Goal: Information Seeking & Learning: Compare options

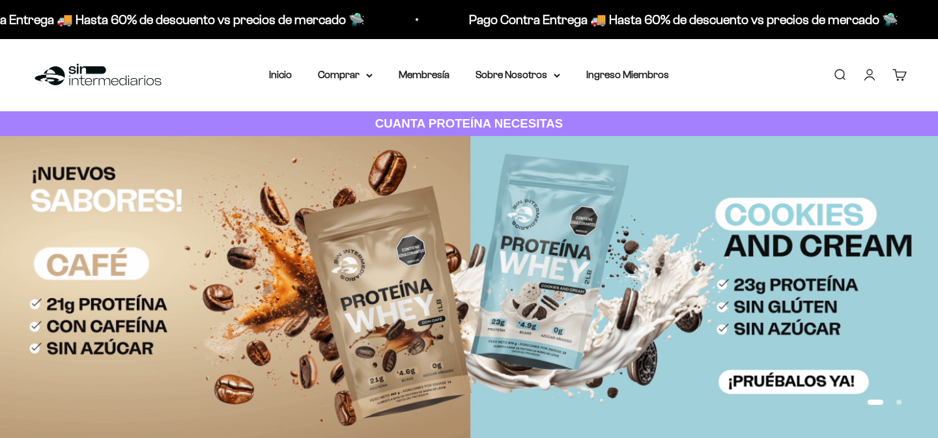
click at [370, 79] on summary "Comprar" at bounding box center [345, 74] width 55 height 17
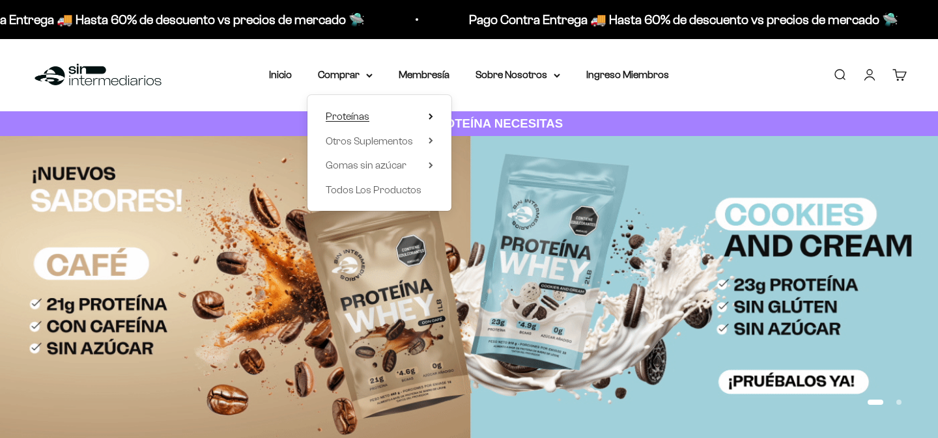
click at [375, 117] on summary "Proteínas" at bounding box center [379, 116] width 107 height 17
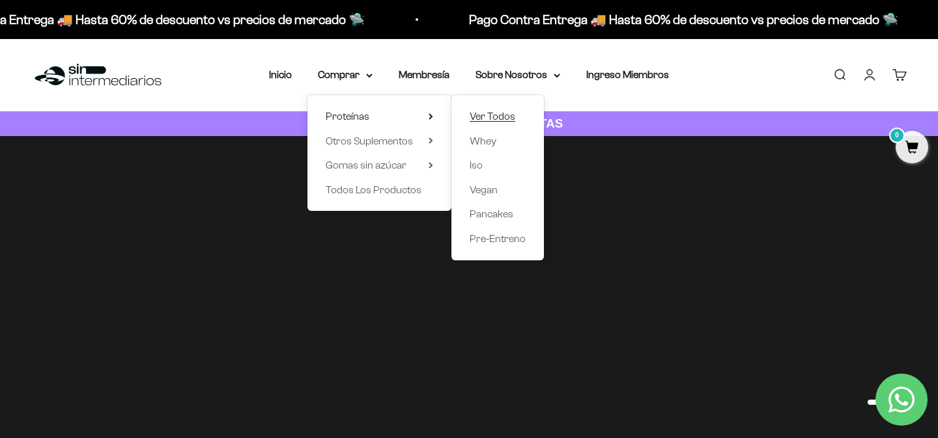
click at [492, 120] on span "Ver Todos" at bounding box center [493, 116] width 46 height 11
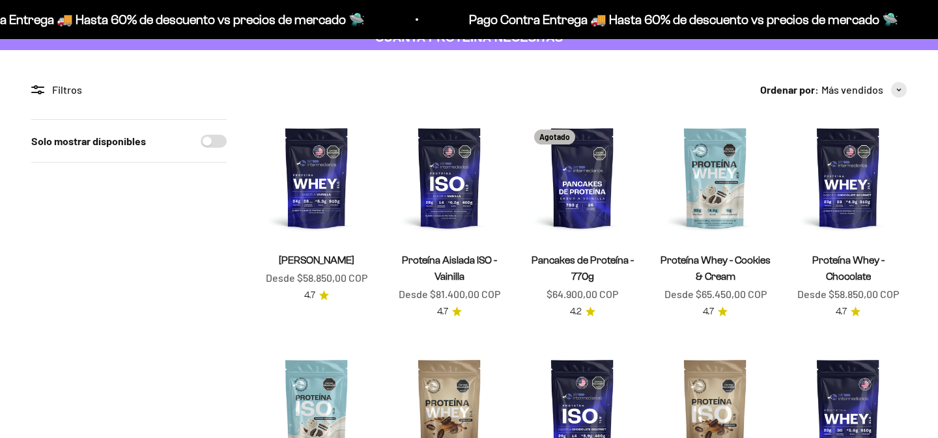
scroll to position [96, 0]
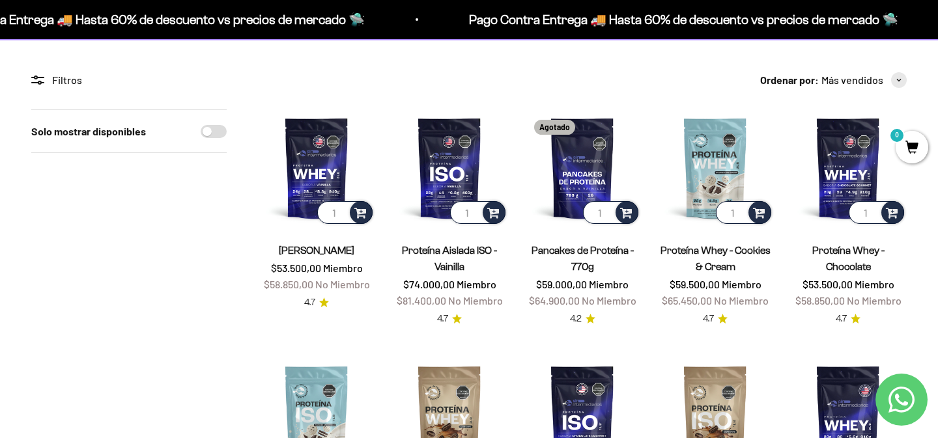
click at [444, 248] on link "Proteína Aislada ISO - Vainilla" at bounding box center [449, 258] width 95 height 27
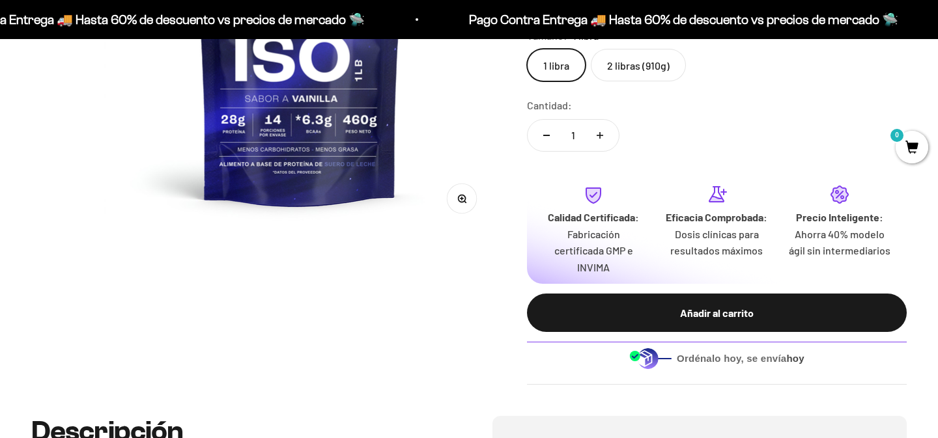
scroll to position [288, 0]
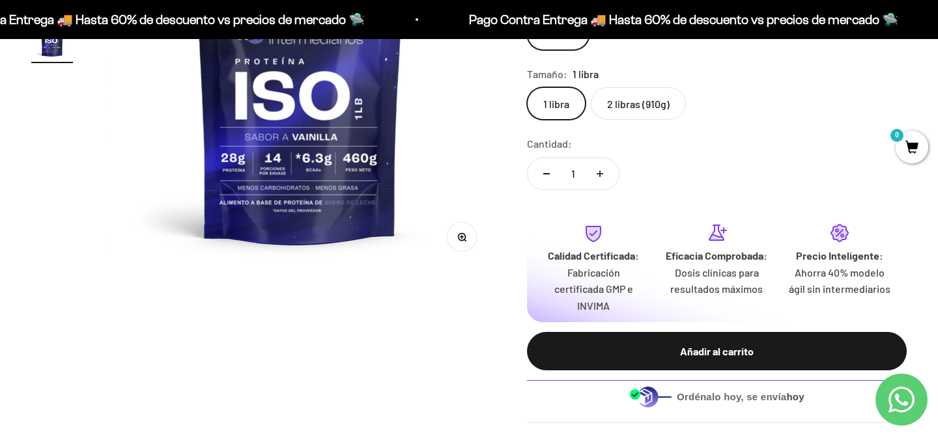
click at [632, 107] on label "2 libras (910g)" at bounding box center [638, 103] width 95 height 33
click at [527, 87] on input "2 libras (910g)" at bounding box center [526, 87] width 1 height 1
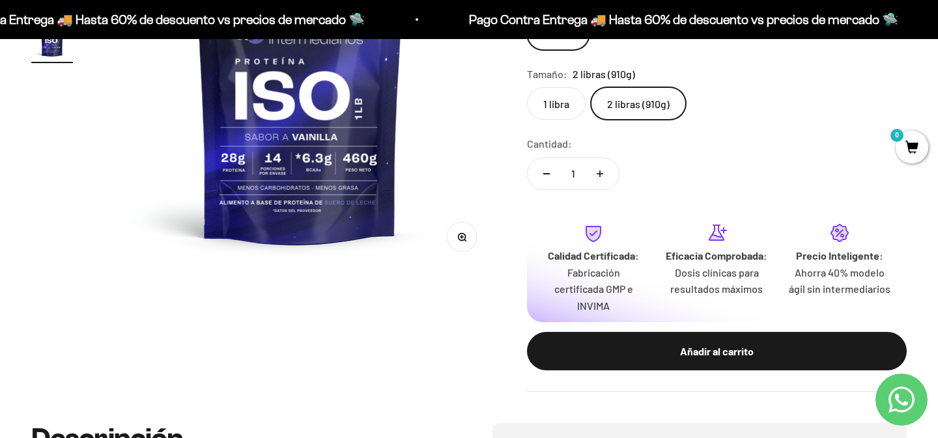
click at [564, 96] on label "1 libra" at bounding box center [556, 103] width 59 height 33
click at [527, 87] on input "1 libra" at bounding box center [526, 87] width 1 height 1
click at [612, 100] on label "2 libras (910g)" at bounding box center [638, 103] width 95 height 33
click at [527, 87] on input "2 libras (910g)" at bounding box center [526, 87] width 1 height 1
click at [565, 102] on label "1 libra" at bounding box center [556, 103] width 59 height 33
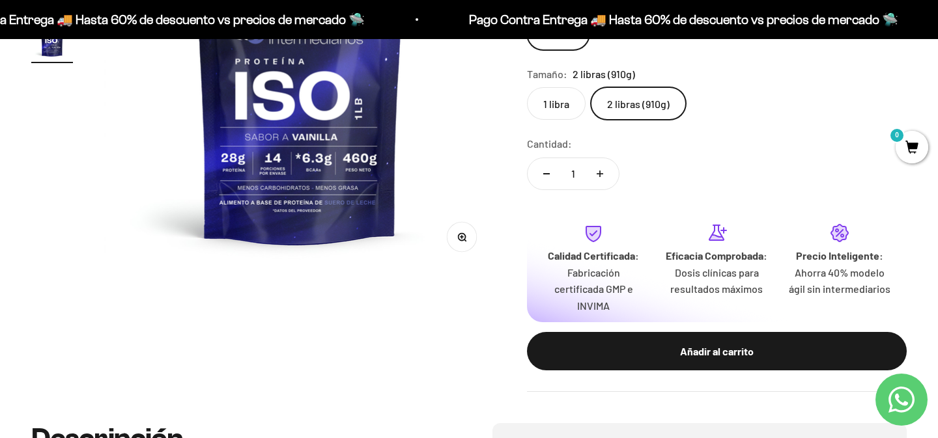
click at [527, 87] on input "1 libra" at bounding box center [526, 87] width 1 height 1
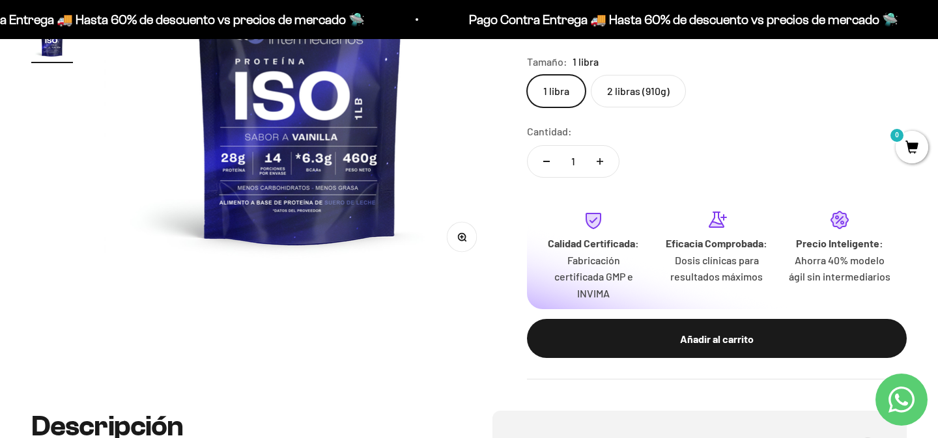
click at [634, 107] on label "2 libras (910g)" at bounding box center [638, 91] width 95 height 33
click at [527, 75] on input "2 libras (910g)" at bounding box center [526, 74] width 1 height 1
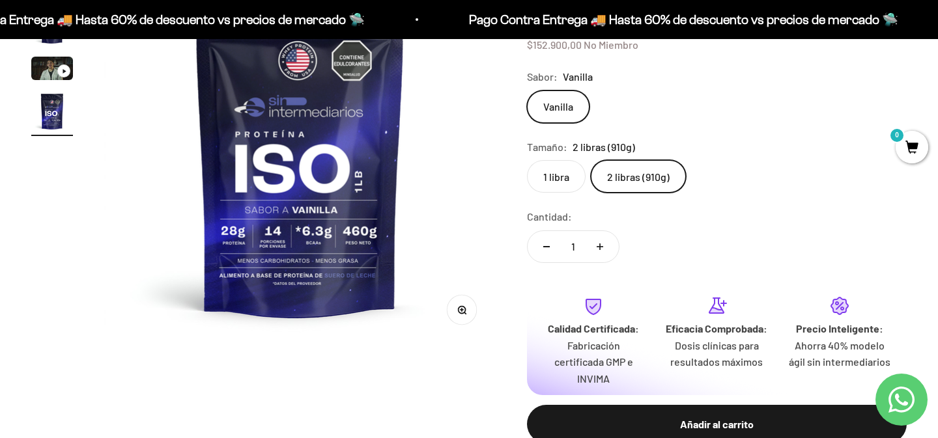
scroll to position [218, 0]
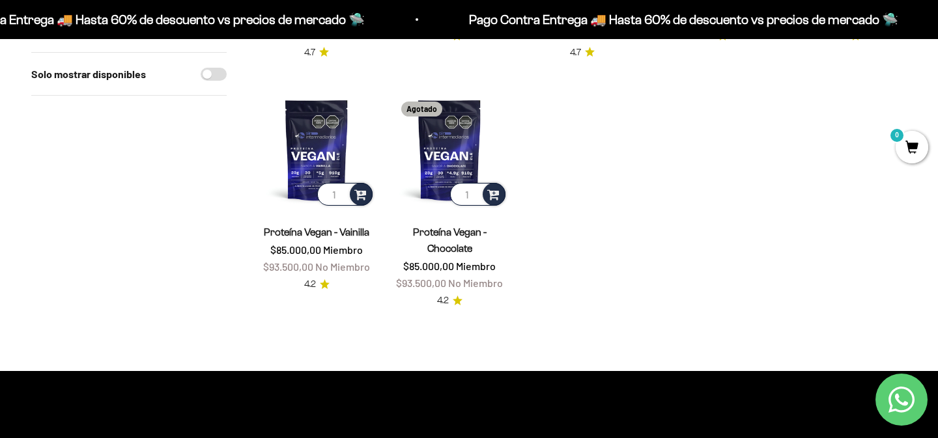
scroll to position [492, 0]
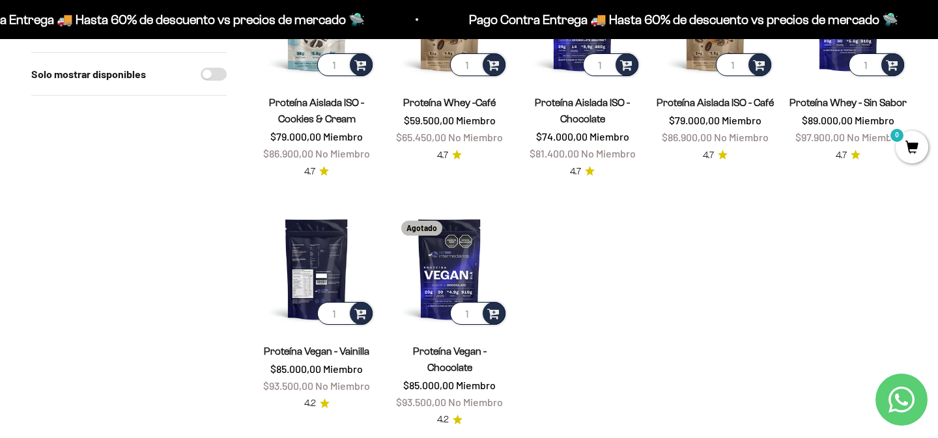
click at [320, 279] on img at bounding box center [316, 268] width 117 height 117
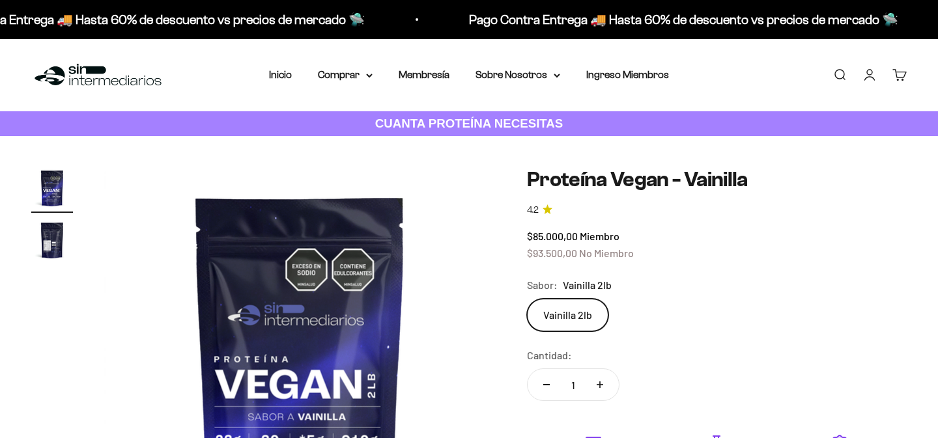
scroll to position [315, 0]
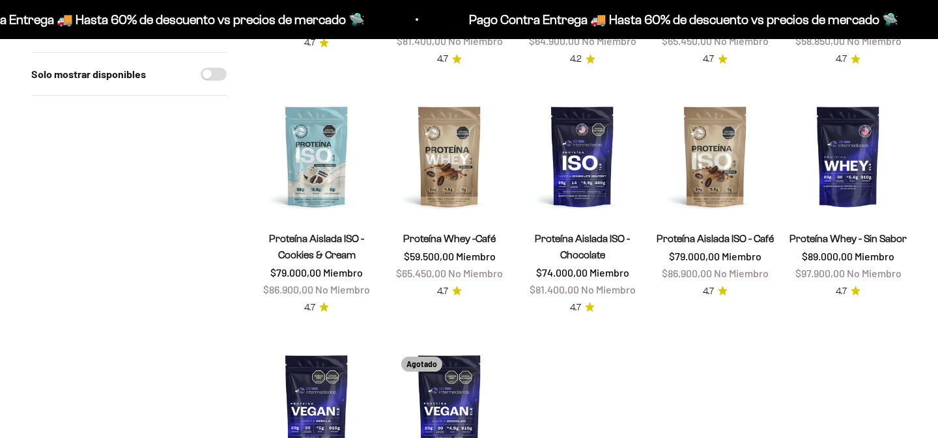
scroll to position [386, 0]
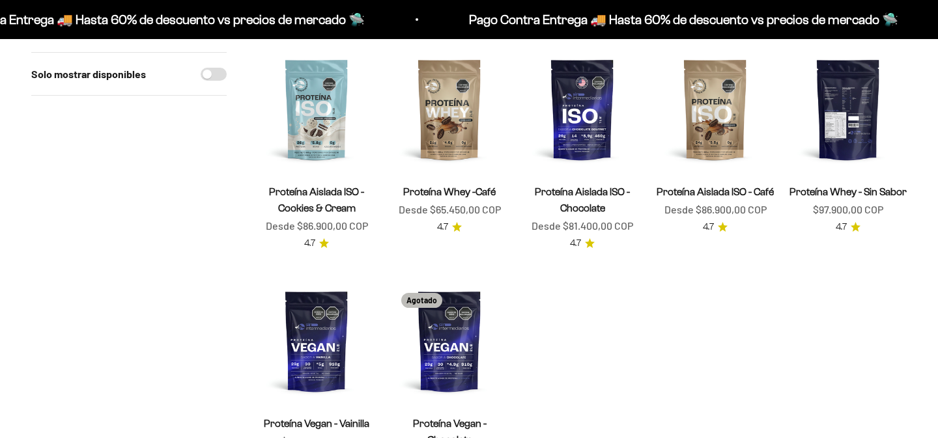
scroll to position [386, 0]
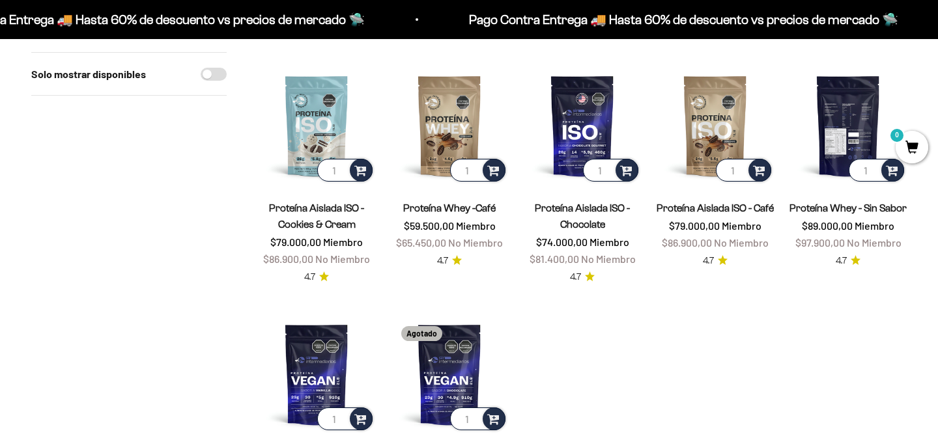
click at [845, 143] on img at bounding box center [847, 125] width 117 height 117
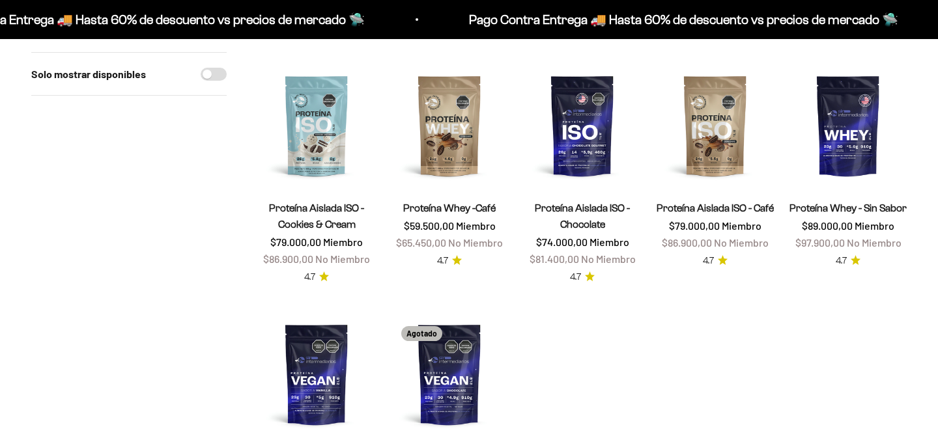
scroll to position [386, 0]
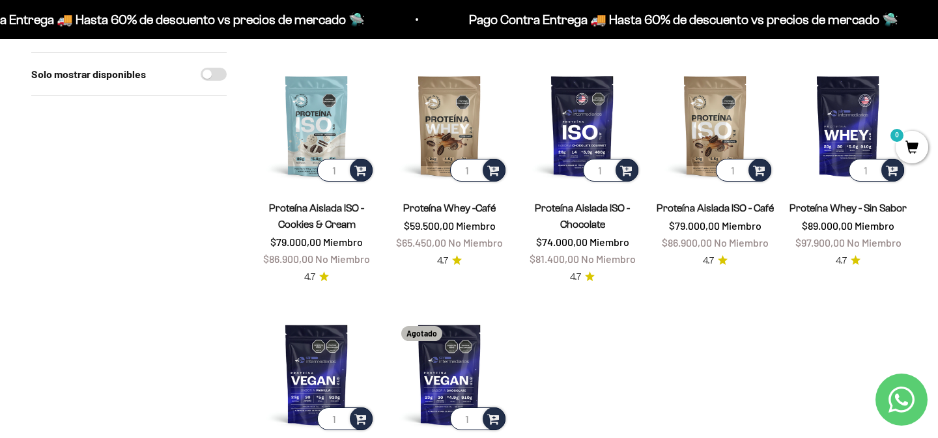
click at [608, 213] on link "Proteína Aislada ISO - Chocolate" at bounding box center [582, 216] width 95 height 27
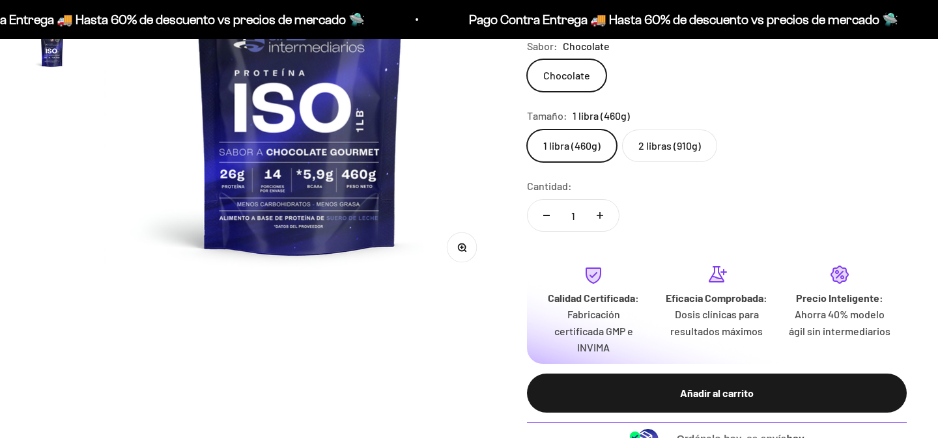
scroll to position [297, 0]
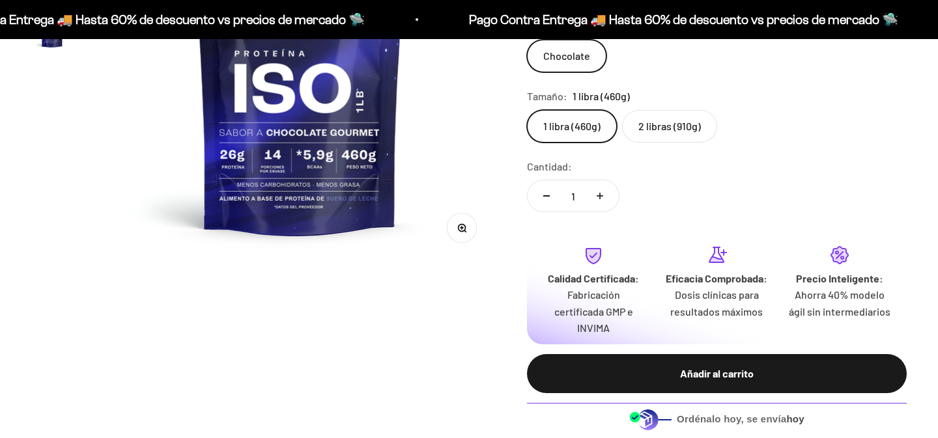
click at [655, 134] on label "2 libras (910g)" at bounding box center [669, 126] width 95 height 33
click at [527, 110] on input "2 libras (910g)" at bounding box center [526, 109] width 1 height 1
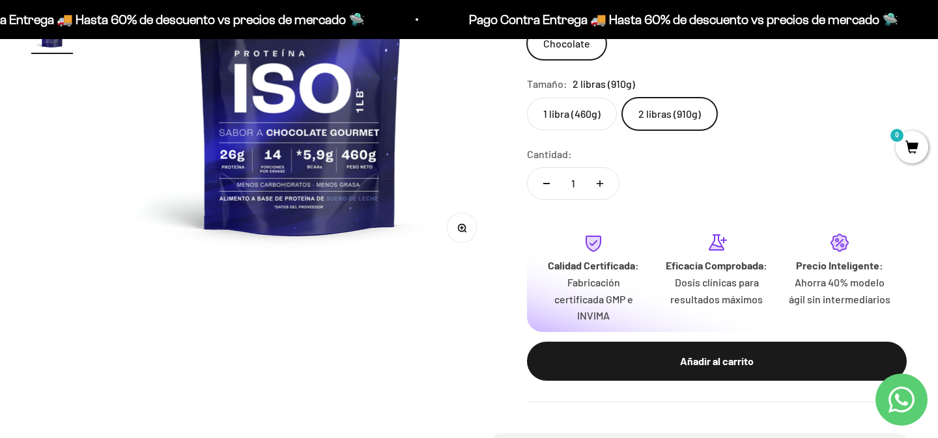
scroll to position [0, 1221]
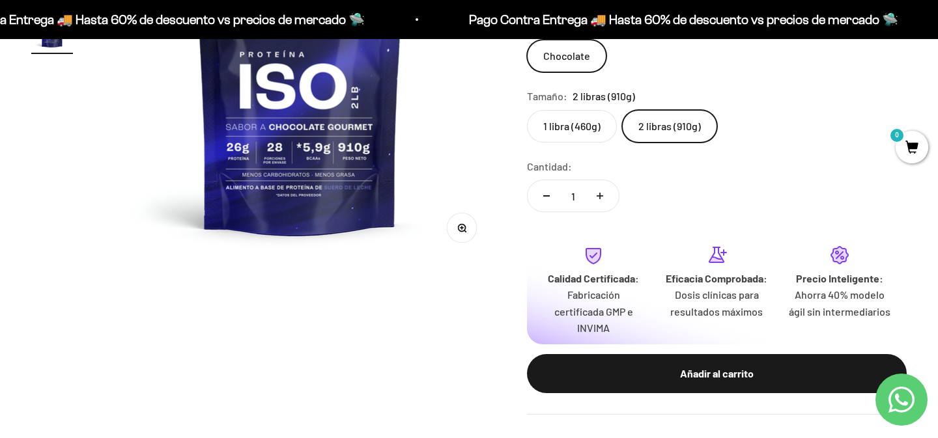
click at [587, 133] on label "1 libra (460g)" at bounding box center [572, 126] width 90 height 33
click at [527, 110] on input "1 libra (460g)" at bounding box center [526, 109] width 1 height 1
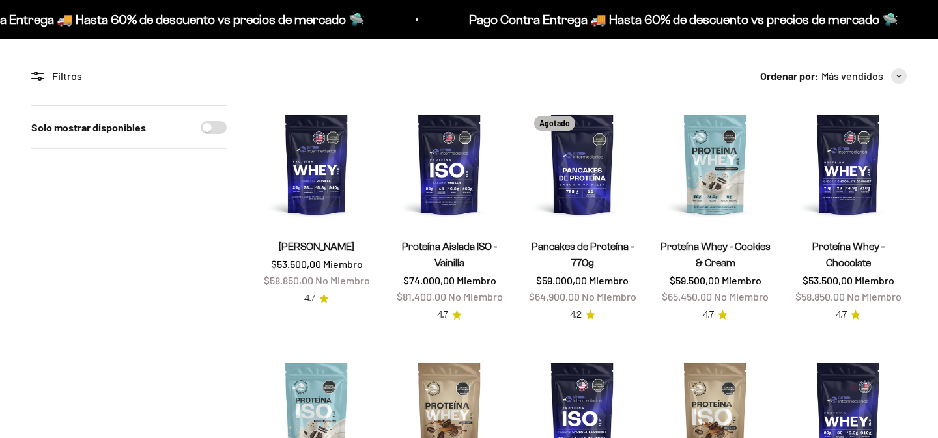
scroll to position [88, 0]
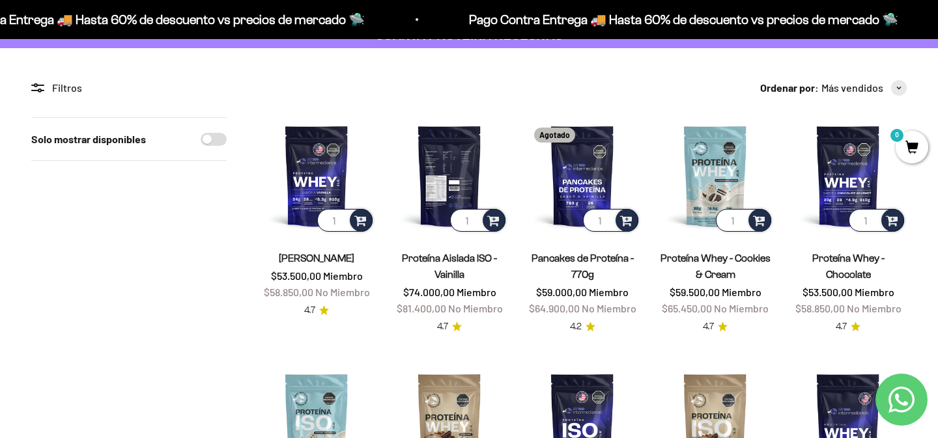
click at [455, 174] on img at bounding box center [449, 175] width 117 height 117
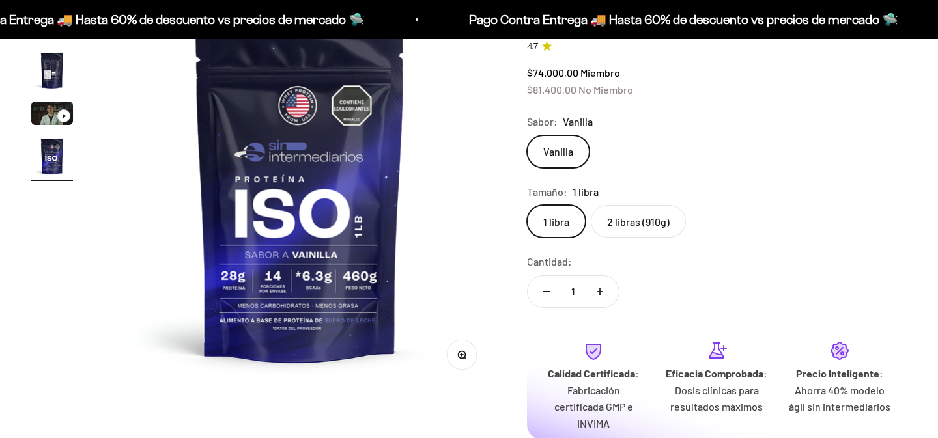
scroll to position [0, 1221]
